Goal: Task Accomplishment & Management: Use online tool/utility

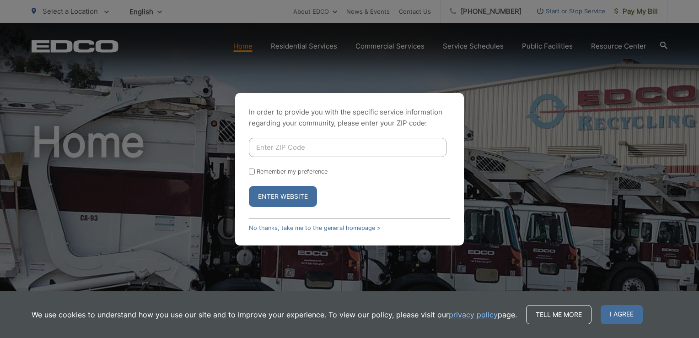
click at [298, 151] on input "Enter ZIP Code" at bounding box center [348, 147] width 198 height 19
type input "92078"
click at [295, 192] on button "Enter Website" at bounding box center [283, 196] width 68 height 21
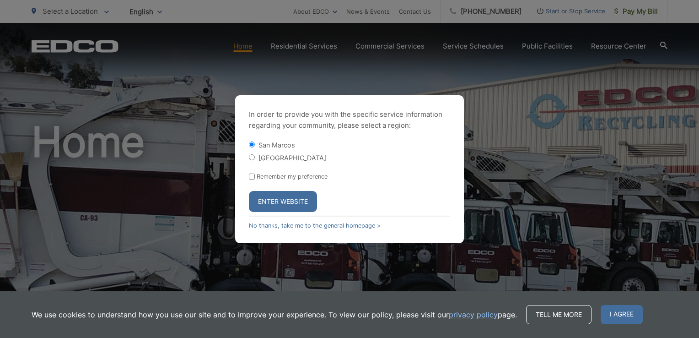
click at [287, 204] on button "Enter Website" at bounding box center [283, 201] width 68 height 21
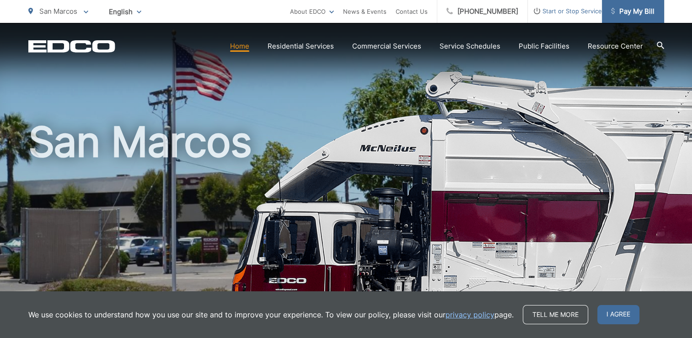
click at [625, 9] on span "Pay My Bill" at bounding box center [632, 11] width 43 height 11
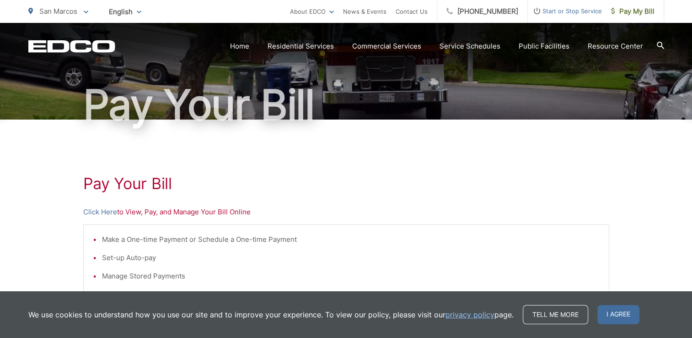
scroll to position [91, 0]
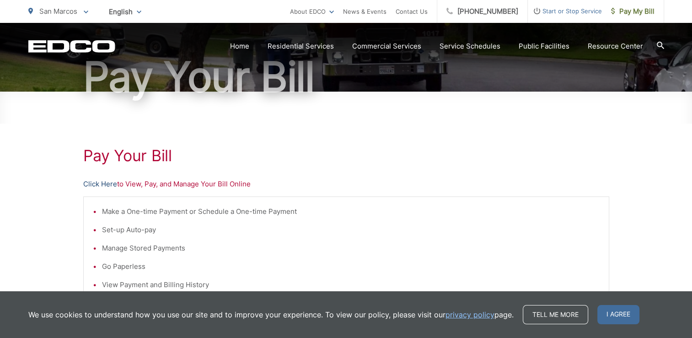
click at [110, 186] on link "Click Here" at bounding box center [100, 183] width 34 height 11
